Goal: Task Accomplishment & Management: Manage account settings

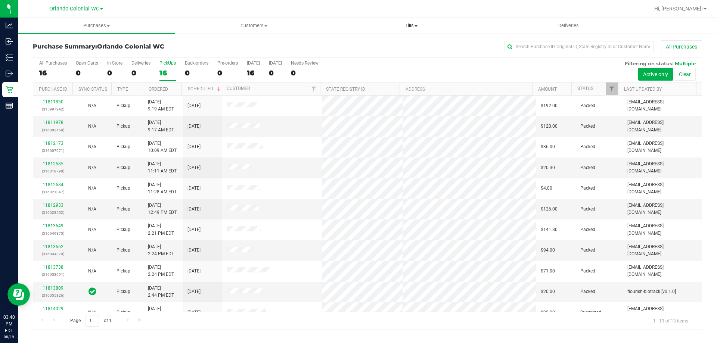
click at [404, 25] on span "Tills" at bounding box center [411, 25] width 156 height 7
click at [410, 48] on li "Manage tills" at bounding box center [410, 45] width 157 height 9
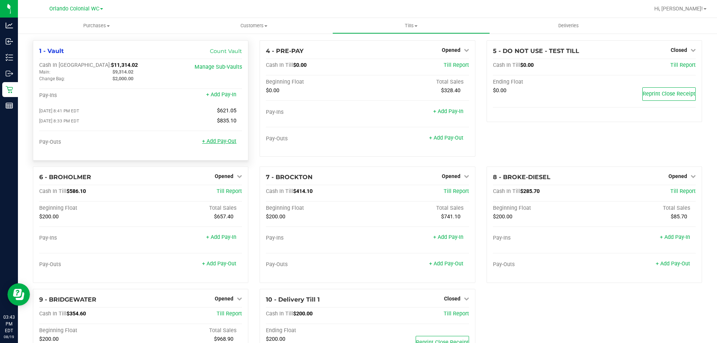
click at [215, 144] on link "+ Add Pay-Out" at bounding box center [219, 141] width 34 height 6
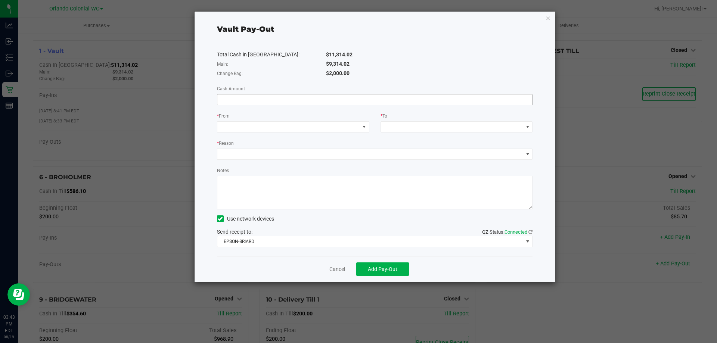
click at [360, 99] on input at bounding box center [374, 99] width 315 height 10
type input "$9,314.02"
click at [346, 126] on span at bounding box center [288, 127] width 142 height 10
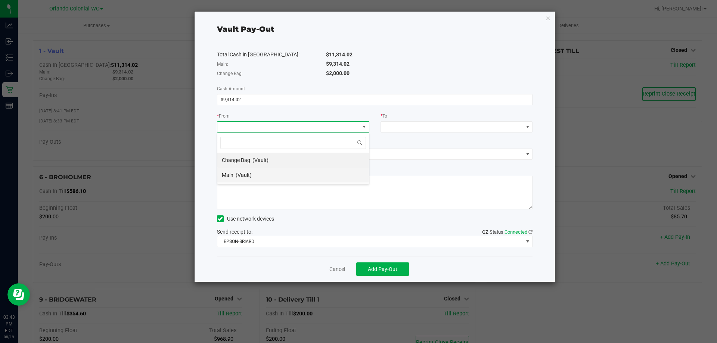
click at [328, 174] on li "Main (Vault)" at bounding box center [293, 175] width 152 height 15
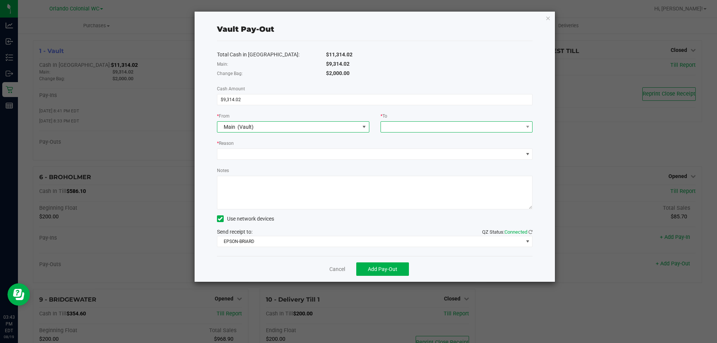
click at [413, 129] on span at bounding box center [452, 127] width 142 height 10
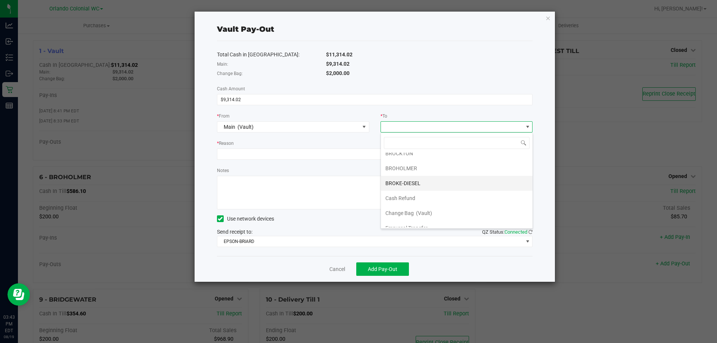
scroll to position [45, 0]
click at [454, 202] on li "Empyreal Transfer" at bounding box center [457, 204] width 152 height 15
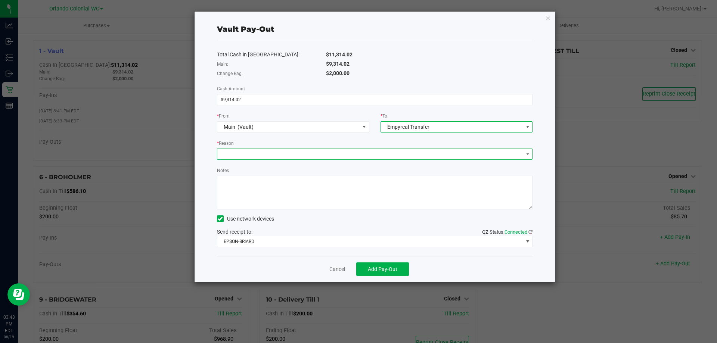
click at [396, 151] on span at bounding box center [370, 154] width 306 height 10
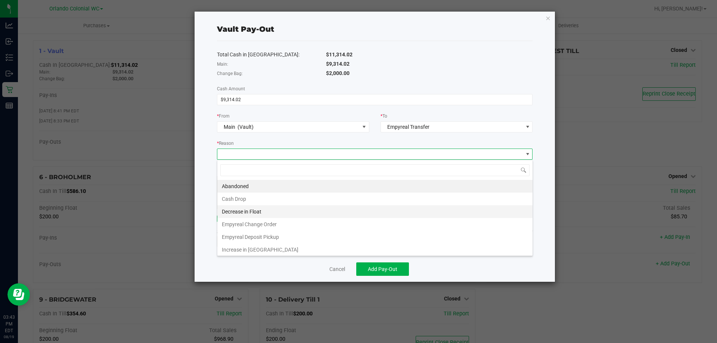
scroll to position [1, 0]
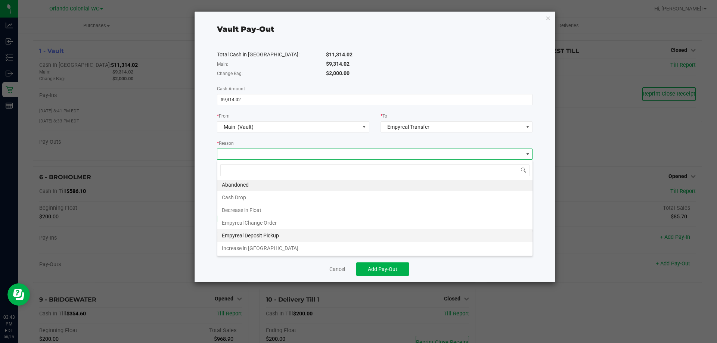
click at [390, 232] on li "Empyreal Deposit Pickup" at bounding box center [374, 235] width 315 height 13
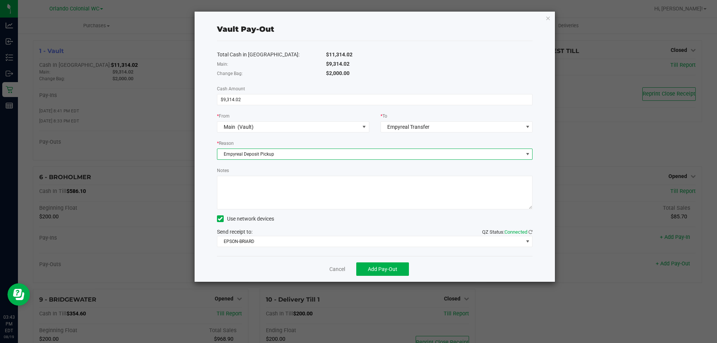
click at [335, 191] on textarea "Notes" at bounding box center [375, 193] width 316 height 34
type textarea "re"
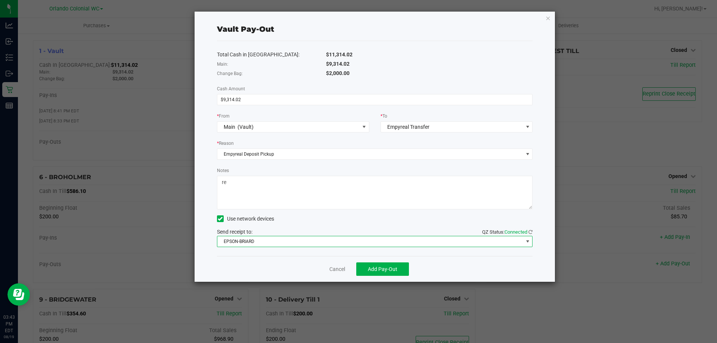
click at [307, 242] on span "EPSON-BRIARD" at bounding box center [370, 241] width 306 height 10
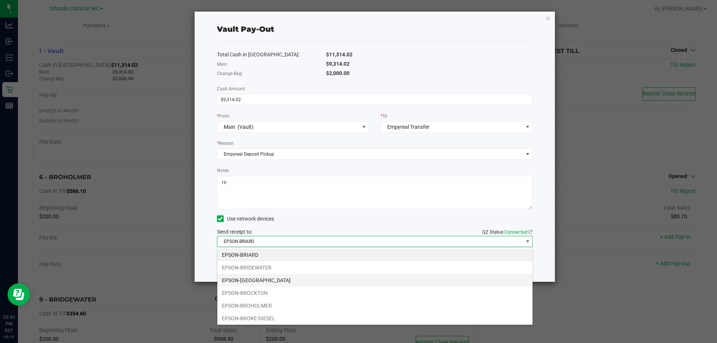
scroll to position [11, 315]
click at [279, 285] on li "EPSON-BRITTANY" at bounding box center [374, 280] width 315 height 13
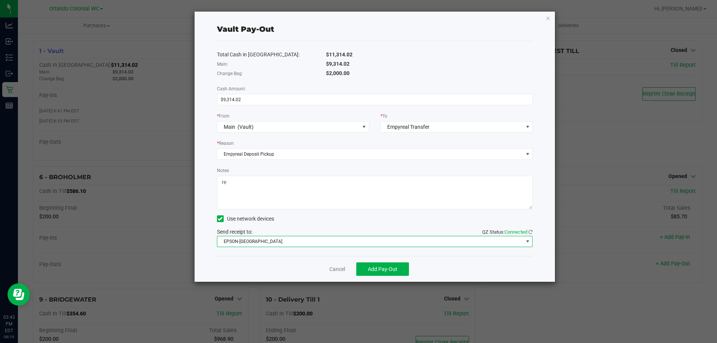
click at [271, 250] on div "Total Cash in Vault: $11,314.02 Main: $9,314.02 Change Bag: $2,000.00 Cash Amou…" at bounding box center [375, 148] width 316 height 215
click at [391, 273] on button "Add Pay-Out" at bounding box center [382, 268] width 53 height 13
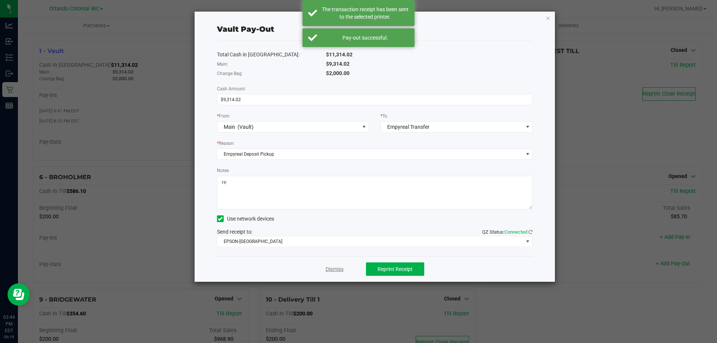
click at [336, 268] on link "Dismiss" at bounding box center [335, 269] width 18 height 8
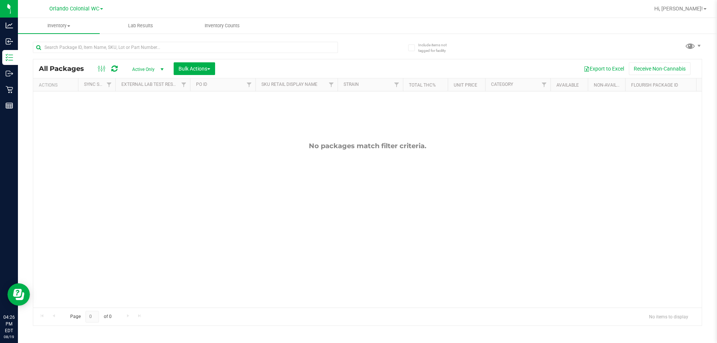
click at [243, 226] on div "No packages match filter criteria." at bounding box center [367, 224] width 668 height 267
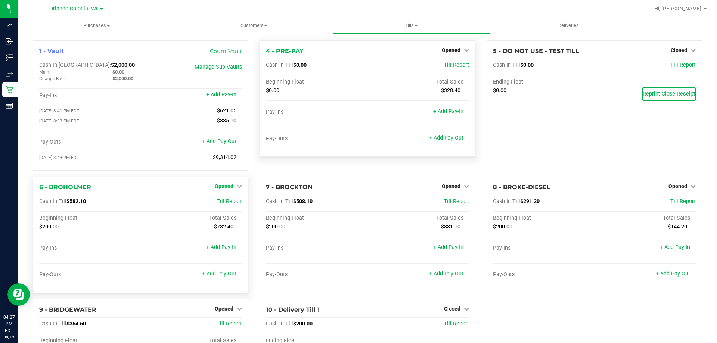
click at [234, 187] on link "Opened" at bounding box center [228, 186] width 27 height 6
click at [227, 204] on link "Close Till" at bounding box center [225, 202] width 20 height 6
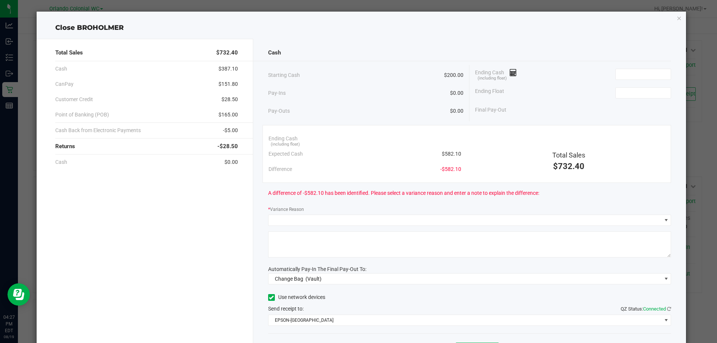
click at [448, 150] on span "$582.10" at bounding box center [451, 154] width 19 height 8
copy span "582.10"
click at [619, 77] on input at bounding box center [643, 74] width 55 height 10
paste input "582.1"
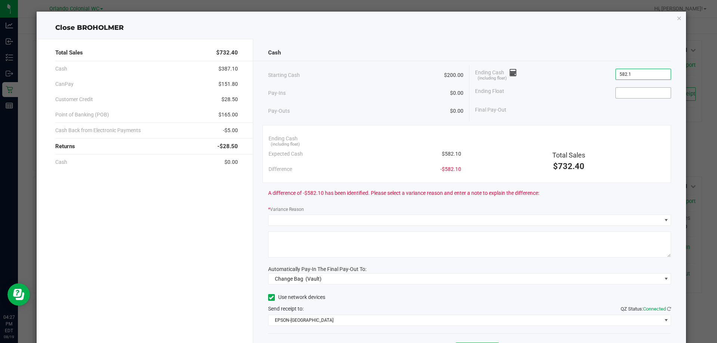
type input "$582.10"
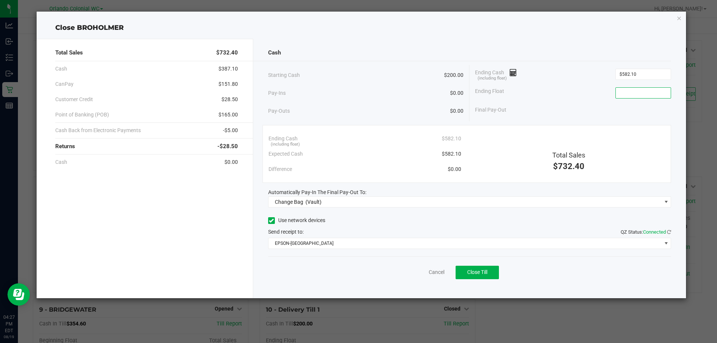
click at [628, 95] on input at bounding box center [643, 93] width 55 height 10
type input "$200.00"
click at [580, 122] on div "Cash Starting Cash $200.00 Pay-Ins $0.00 Pay-Outs $0.00 Ending Cash (including …" at bounding box center [469, 168] width 433 height 259
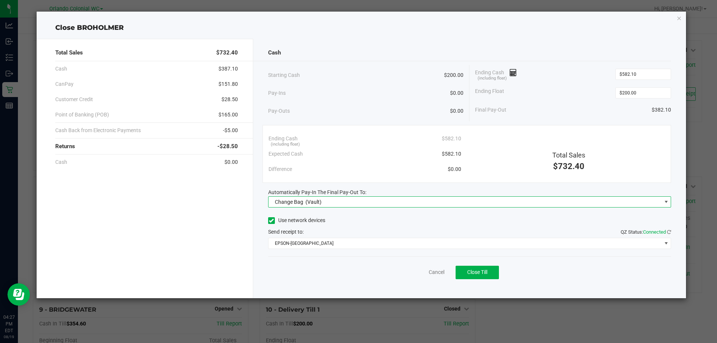
click at [304, 203] on div "Change Bag (Vault)" at bounding box center [296, 201] width 50 height 13
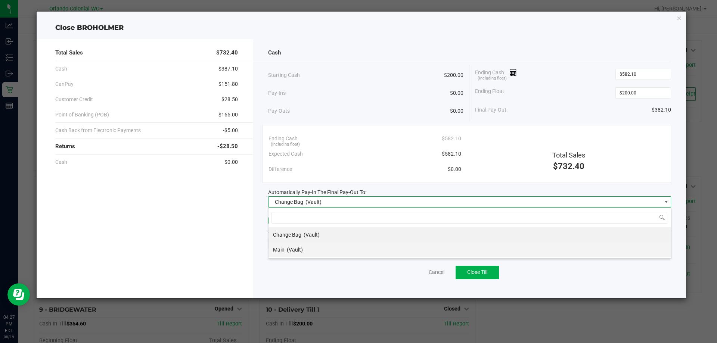
scroll to position [11, 403]
drag, startPoint x: 289, startPoint y: 251, endPoint x: 297, endPoint y: 247, distance: 9.0
click at [289, 250] on span "(Vault)" at bounding box center [295, 250] width 16 height 6
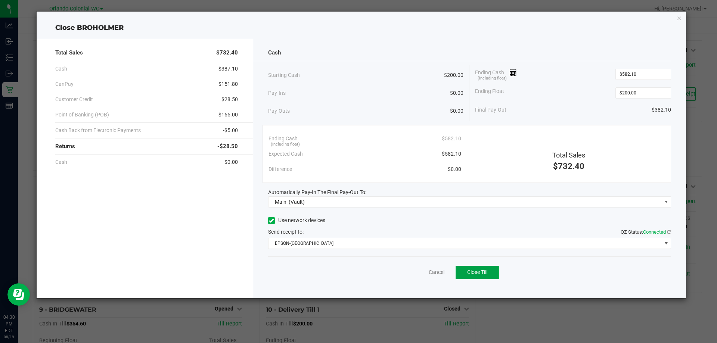
click at [486, 266] on button "Close Till" at bounding box center [476, 272] width 43 height 13
click at [679, 19] on icon "button" at bounding box center [679, 17] width 5 height 9
